Goal: Task Accomplishment & Management: Complete application form

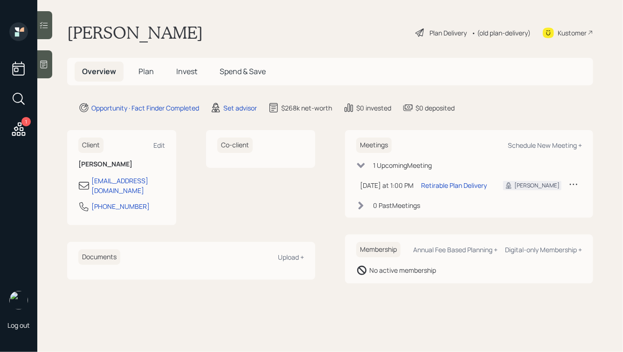
click at [149, 72] on span "Plan" at bounding box center [146, 71] width 15 height 10
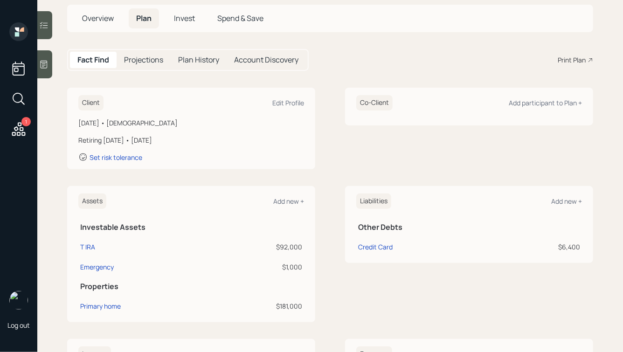
scroll to position [54, 0]
click at [291, 203] on div "Add new +" at bounding box center [288, 200] width 31 height 9
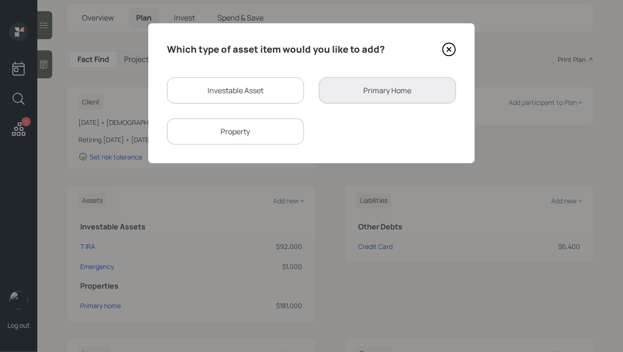
click at [450, 50] on icon at bounding box center [449, 49] width 14 height 14
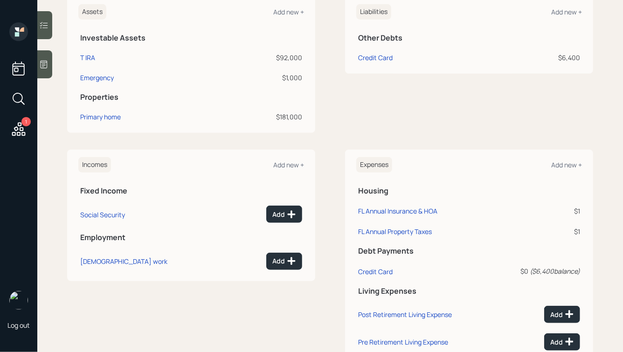
scroll to position [152, 0]
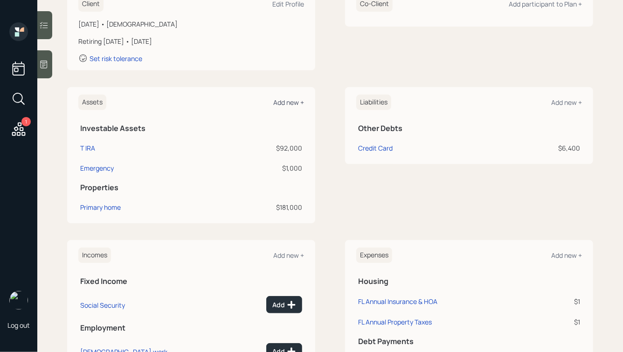
click at [289, 99] on div "Add new +" at bounding box center [288, 102] width 31 height 9
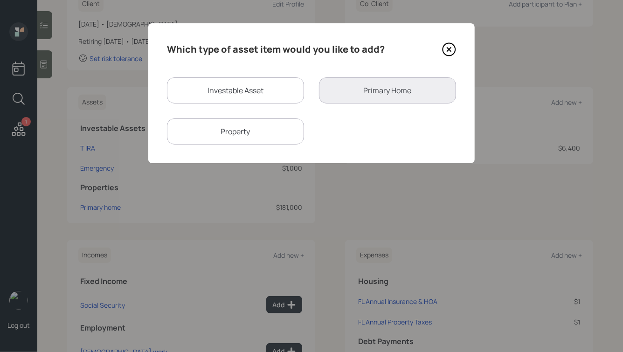
click at [248, 86] on div "Investable Asset" at bounding box center [235, 90] width 137 height 26
select select "taxable"
select select "balanced"
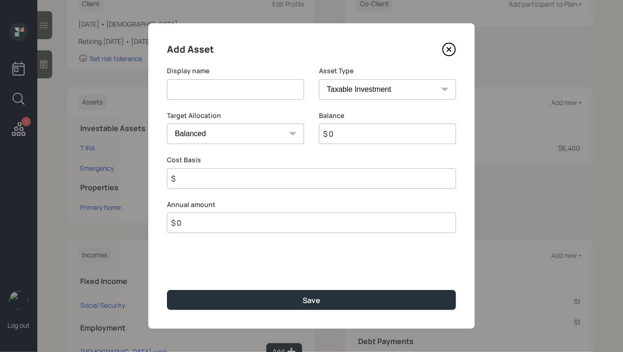
click at [204, 89] on input at bounding box center [235, 89] width 137 height 21
type input "[PERSON_NAME]"
click at [370, 82] on select "SEP [PERSON_NAME] IRA 401(k) [PERSON_NAME] 401(k) 403(b) [PERSON_NAME] 403(b) 4…" at bounding box center [387, 89] width 137 height 21
select select "roth_ira"
click at [319, 79] on select "SEP [PERSON_NAME] IRA 401(k) [PERSON_NAME] 401(k) 403(b) [PERSON_NAME] 403(b) 4…" at bounding box center [387, 89] width 137 height 21
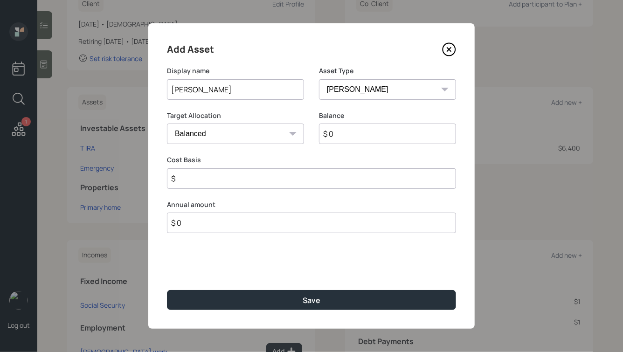
type input "$"
click at [250, 132] on select "Cash Conservative Balanced Aggressive" at bounding box center [235, 134] width 137 height 21
click at [233, 138] on select "Cash Conservative Balanced Aggressive" at bounding box center [235, 134] width 137 height 21
select select "conservative"
click at [167, 124] on select "Cash Conservative Balanced Aggressive" at bounding box center [235, 134] width 137 height 21
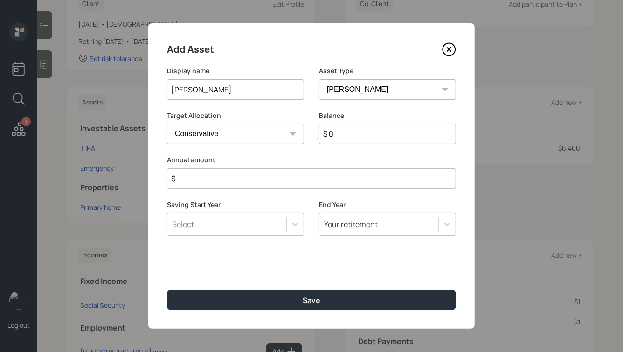
click at [358, 139] on input "$ 0" at bounding box center [387, 134] width 137 height 21
type input "$ 44,000"
type input "$ 0"
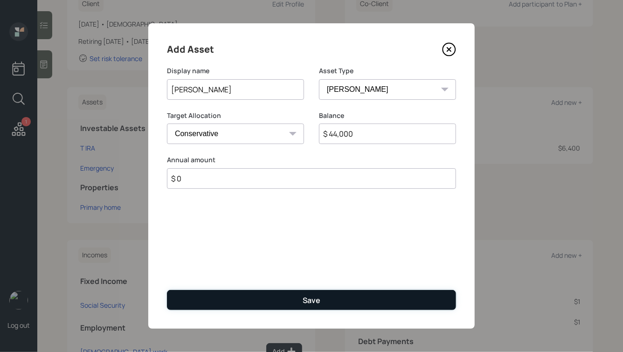
click at [323, 301] on button "Save" at bounding box center [311, 300] width 289 height 20
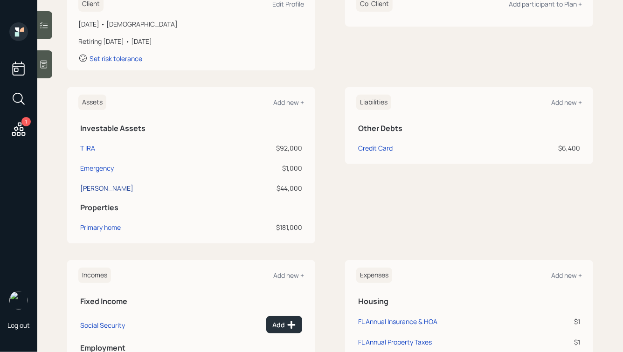
click at [91, 188] on div "[PERSON_NAME]" at bounding box center [106, 188] width 53 height 10
select select "roth_ira"
select select "conservative"
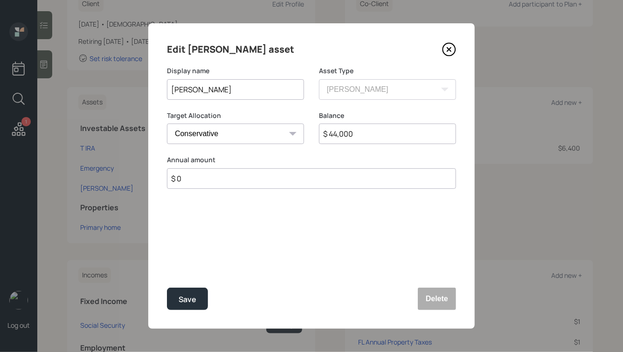
drag, startPoint x: 209, startPoint y: 90, endPoint x: 215, endPoint y: 94, distance: 7.1
click at [215, 94] on input "[PERSON_NAME]" at bounding box center [235, 89] width 137 height 21
drag, startPoint x: 186, startPoint y: 298, endPoint x: 454, endPoint y: 259, distance: 270.9
click at [454, 259] on div "Edit [PERSON_NAME] asset Display name [PERSON_NAME] Asset Type SEP [PERSON_NAME…" at bounding box center [311, 175] width 326 height 305
click at [242, 89] on input "[PERSON_NAME]" at bounding box center [235, 89] width 137 height 21
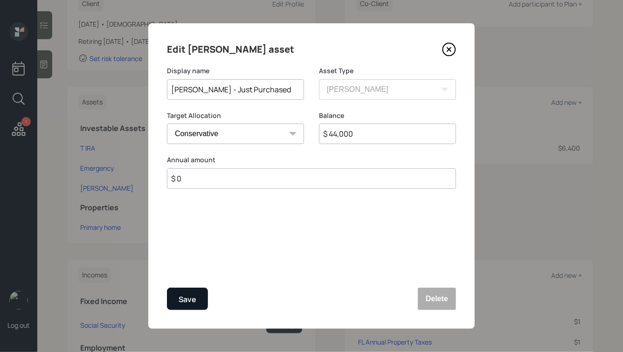
type input "[PERSON_NAME] - Just Purchased"
click at [187, 301] on div "Save" at bounding box center [188, 299] width 18 height 13
